Goal: Task Accomplishment & Management: Complete application form

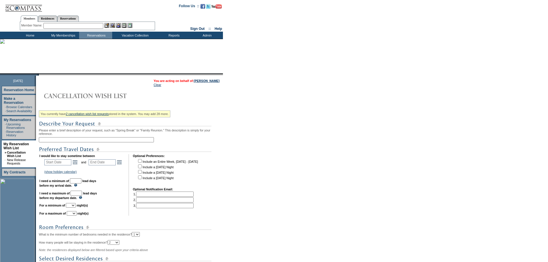
click at [94, 140] on input "text" at bounding box center [96, 139] width 115 height 5
type input "[GEOGRAPHIC_DATA] [DATE]"
click at [78, 165] on link "Open the calendar popup." at bounding box center [75, 162] width 6 height 6
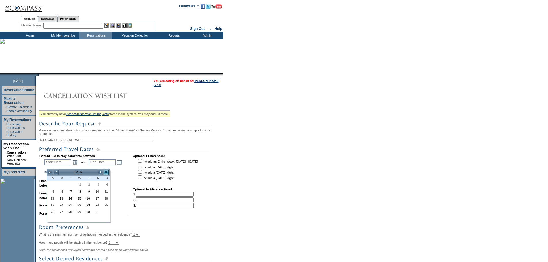
click at [106, 172] on link ">>" at bounding box center [106, 172] width 6 height 6
click at [105, 172] on link ">>" at bounding box center [106, 172] width 6 height 6
click at [107, 172] on link ">>" at bounding box center [106, 172] width 6 height 6
click at [106, 172] on link ">>" at bounding box center [106, 172] width 6 height 6
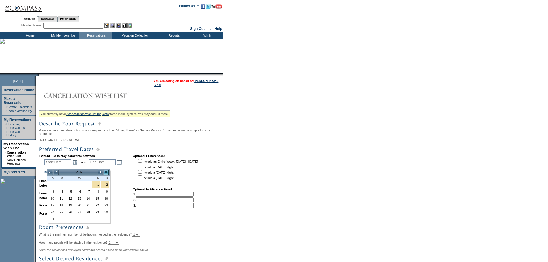
click at [106, 173] on link ">>" at bounding box center [106, 172] width 6 height 6
click at [57, 173] on link "<" at bounding box center [56, 172] width 6 height 6
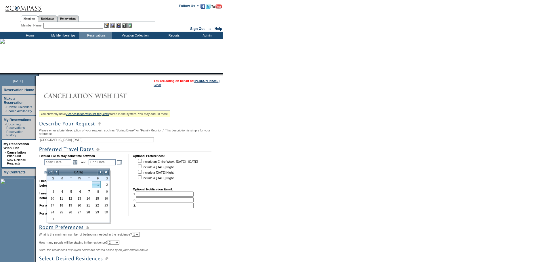
click at [97, 186] on link "1" at bounding box center [96, 185] width 8 height 6
type input "[DATE]"
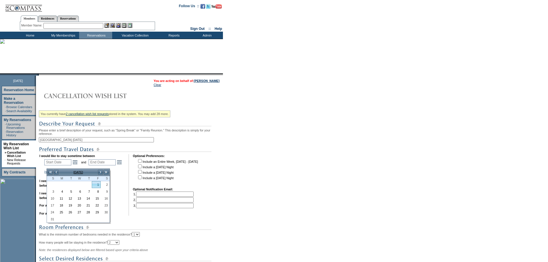
type input "732"
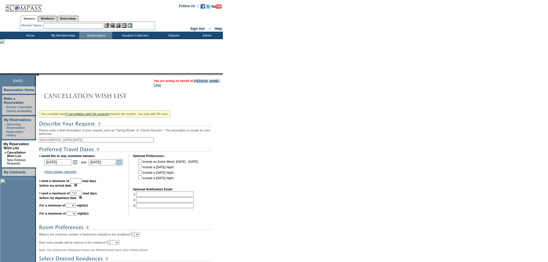
click at [123, 165] on link "Open the calendar popup." at bounding box center [119, 162] width 6 height 6
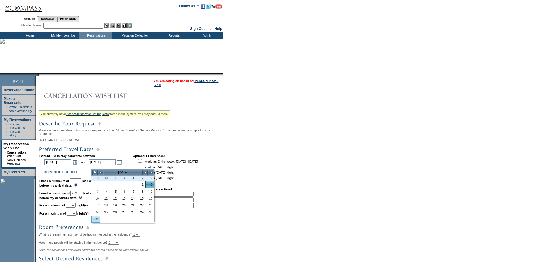
click at [96, 217] on link "31" at bounding box center [96, 219] width 8 height 6
type input "[DATE]"
type input "761"
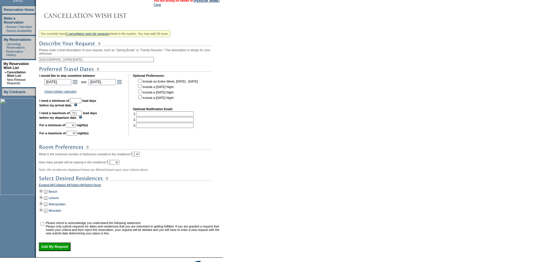
scroll to position [86, 0]
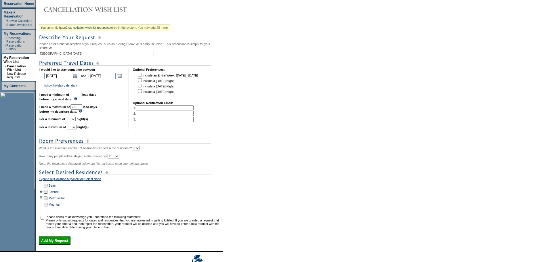
click at [43, 201] on td at bounding box center [41, 198] width 5 height 6
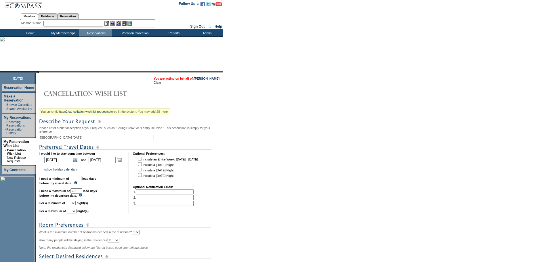
scroll to position [0, 0]
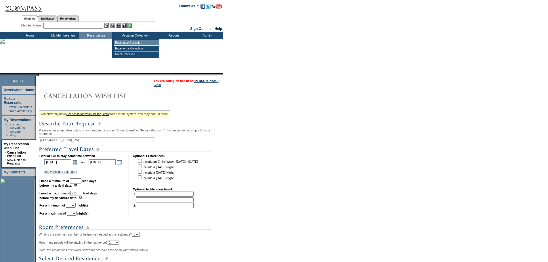
click at [132, 43] on td "Residence Collection" at bounding box center [136, 43] width 45 height 6
